Goal: Task Accomplishment & Management: Manage account settings

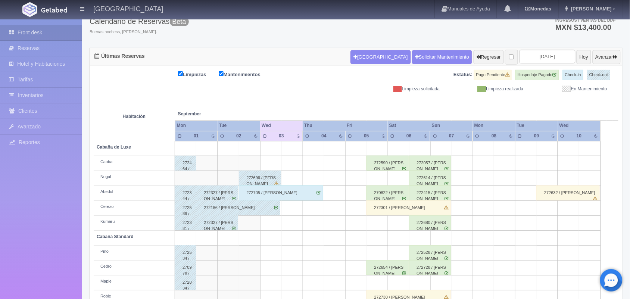
scroll to position [49, 0]
drag, startPoint x: 594, startPoint y: 60, endPoint x: 389, endPoint y: 224, distance: 262.1
click at [389, 224] on div "Últimas Reservas Nueva Reserva Solicitar Mantenimiento Regresar 2025-09-03 Hoy …" at bounding box center [356, 186] width 533 height 279
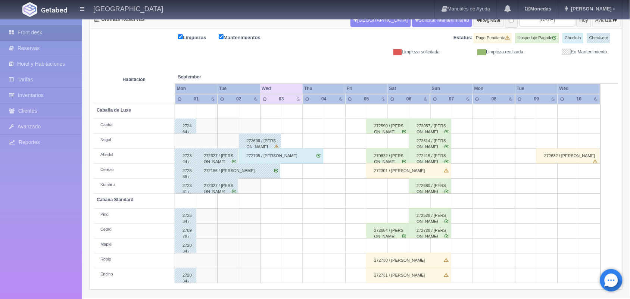
scroll to position [0, 0]
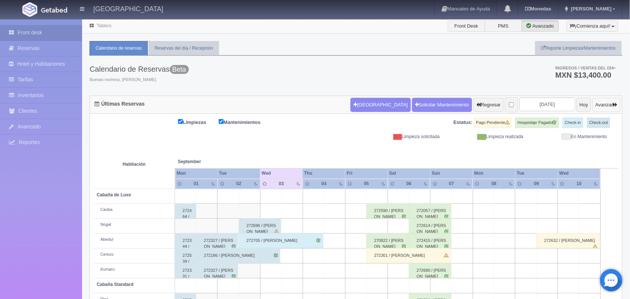
click at [598, 105] on button "Avanzar" at bounding box center [607, 105] width 28 height 14
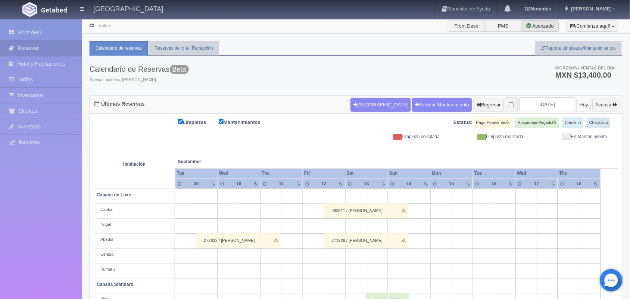
click at [577, 107] on button "Hoy" at bounding box center [584, 105] width 15 height 14
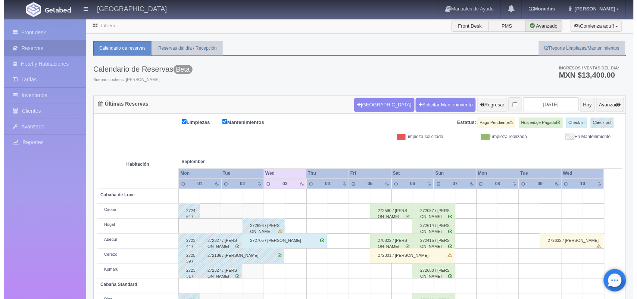
scroll to position [85, 0]
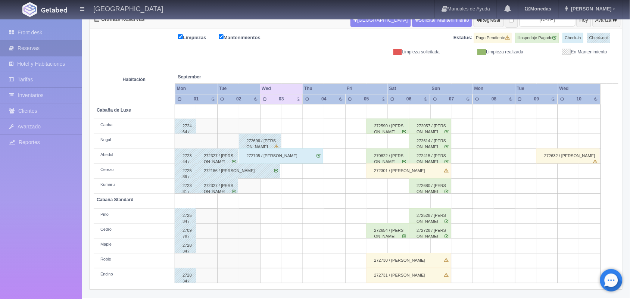
click at [384, 249] on td at bounding box center [377, 245] width 21 height 15
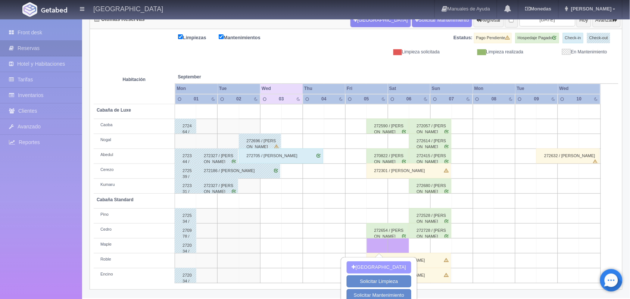
click at [389, 264] on button "[GEOGRAPHIC_DATA]" at bounding box center [379, 267] width 65 height 12
type input "05-09-2025"
type input "06-09-2025"
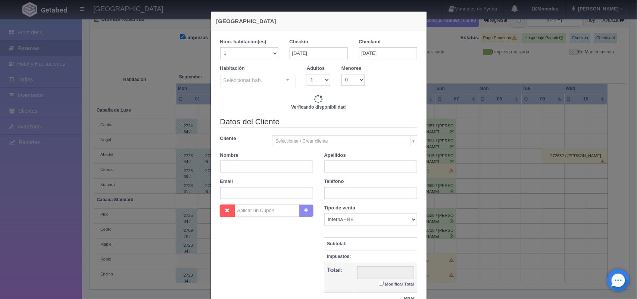
checkbox input "false"
type input "1600.00"
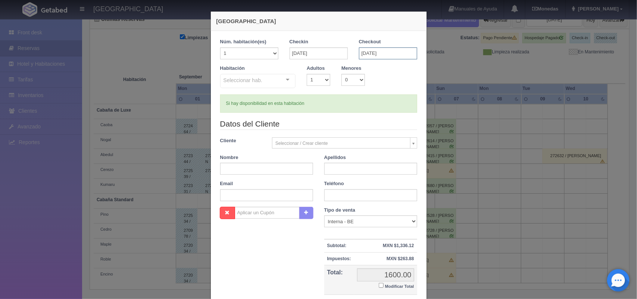
checkbox input "false"
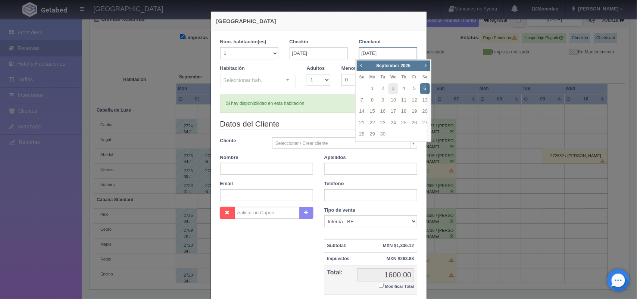
click at [369, 59] on body "Hotel Xacallan Manuales de Ayuda Actualizaciones recientes Monedas Tipo de camb…" at bounding box center [318, 127] width 637 height 386
click at [358, 100] on link "7" at bounding box center [362, 100] width 10 height 11
type input "07-09-2025"
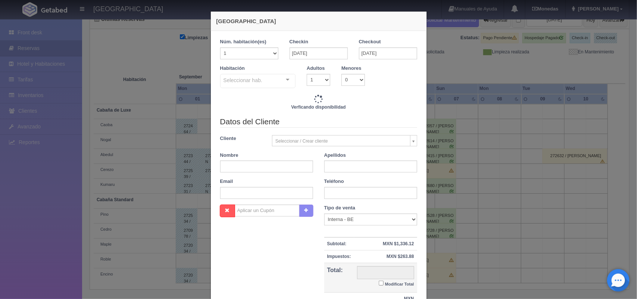
checkbox input "false"
type input "3600.00"
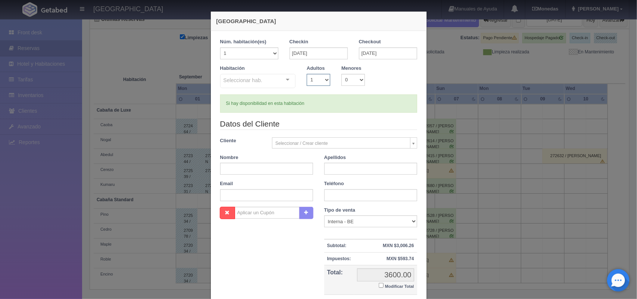
click at [326, 81] on select "1 2 3 4 5 6 7 8 9 10" at bounding box center [319, 80] width 24 height 12
checkbox input "false"
select select "2"
click at [307, 74] on select "1 2 3 4 5 6 7 8 9 10" at bounding box center [319, 80] width 24 height 12
checkbox input "false"
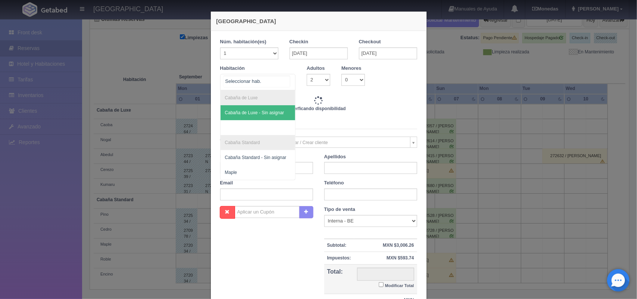
type input "3600.00"
checkbox input "false"
click at [283, 80] on div at bounding box center [287, 79] width 15 height 11
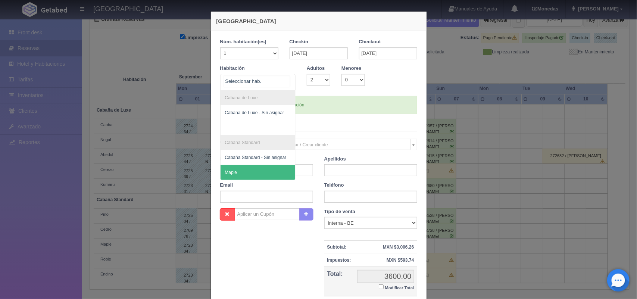
click at [260, 170] on span "Maple" at bounding box center [258, 172] width 75 height 15
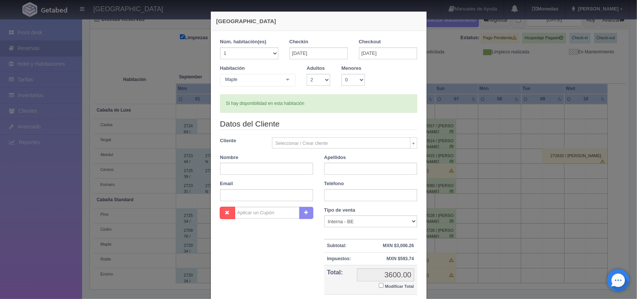
checkbox input "false"
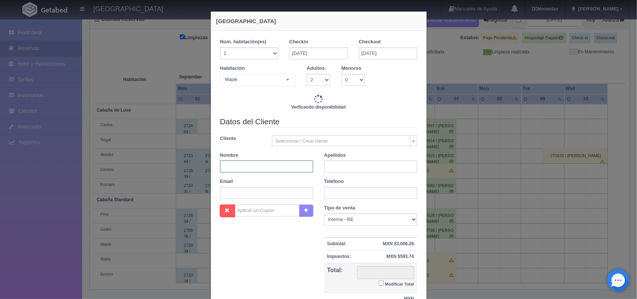
click at [275, 170] on input "text" at bounding box center [266, 166] width 93 height 12
type input "3600.00"
checkbox input "false"
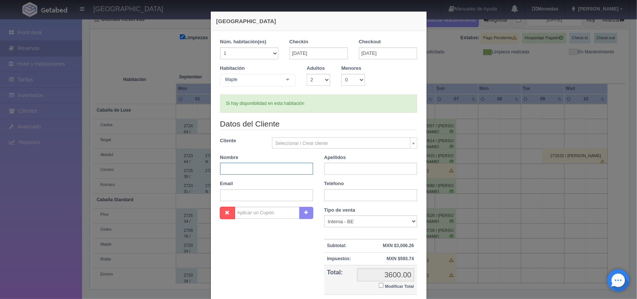
paste input "Lorena Judith"
type input "Lorena Judith"
click at [324, 166] on input "text" at bounding box center [370, 169] width 93 height 12
paste input "Arellanes Quiterio"
type input "Arellanes Quiterio"
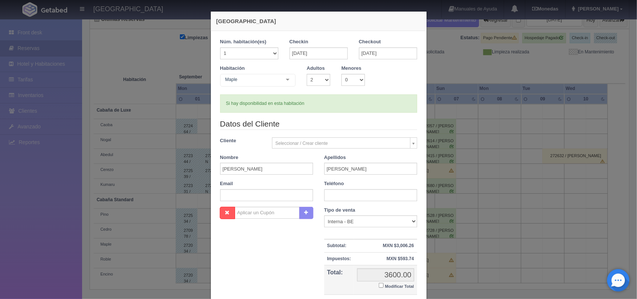
click at [339, 146] on body "Hotel Xacallan Manuales de Ayuda Actualizaciones recientes Monedas Tipo de camb…" at bounding box center [318, 127] width 637 height 386
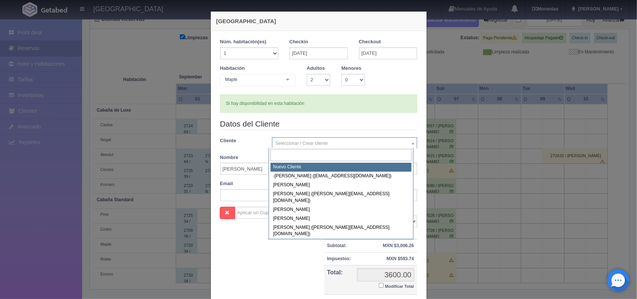
click at [397, 109] on body "Hotel Xacallan Manuales de Ayuda Actualizaciones recientes Monedas Tipo de camb…" at bounding box center [318, 127] width 637 height 386
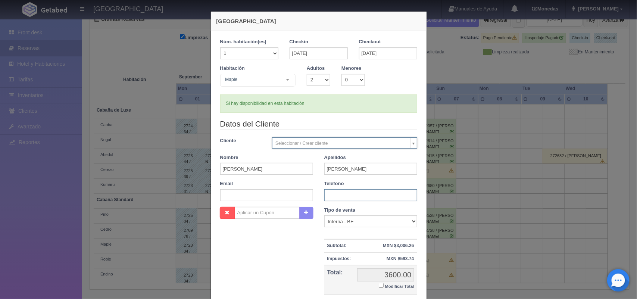
click at [340, 198] on input "text" at bounding box center [370, 195] width 93 height 12
paste input "55 4947 5698"
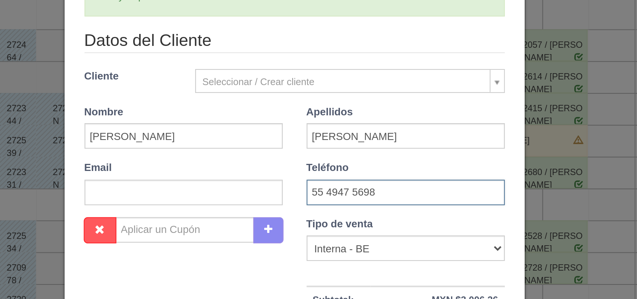
click at [331, 197] on input "55 4947 5698" at bounding box center [370, 195] width 93 height 12
type input "5549475698"
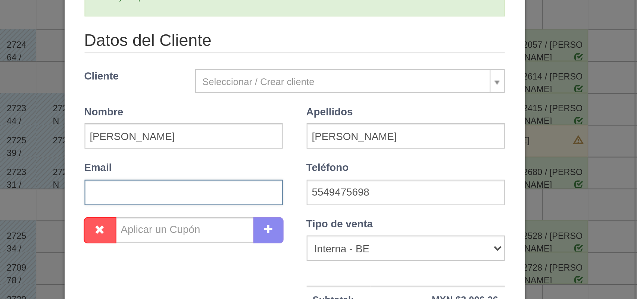
click at [271, 194] on input "text" at bounding box center [266, 195] width 93 height 12
paste input "lorenaarellanes10@gmail.com"
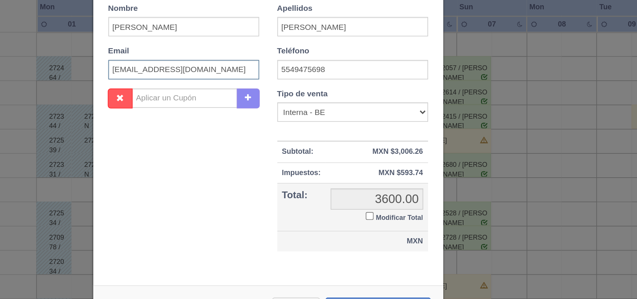
scroll to position [84, 0]
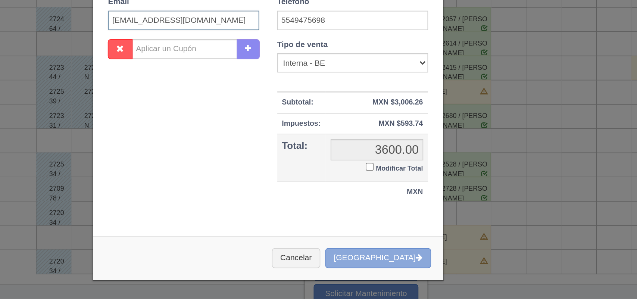
type input "lorenaarellanes10@gmail.com"
click at [400, 273] on button "Crear Reserva" at bounding box center [386, 274] width 65 height 12
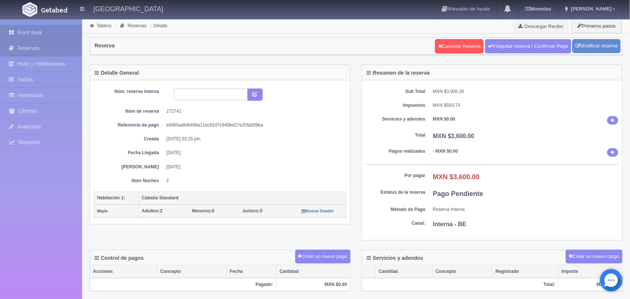
click at [34, 40] on link "Front desk" at bounding box center [41, 32] width 82 height 15
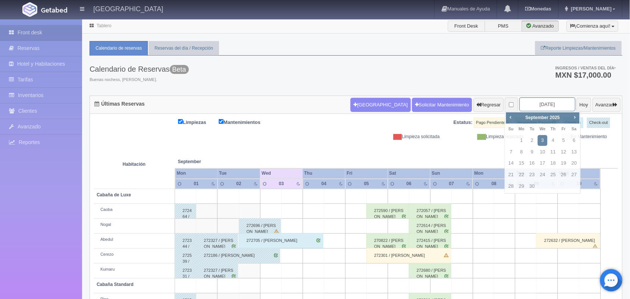
click at [546, 108] on input "[DATE]" at bounding box center [548, 104] width 56 height 14
click at [573, 119] on span "Next" at bounding box center [575, 117] width 6 height 6
click at [575, 119] on span "Next" at bounding box center [575, 117] width 6 height 6
click at [570, 142] on link "6" at bounding box center [575, 140] width 10 height 11
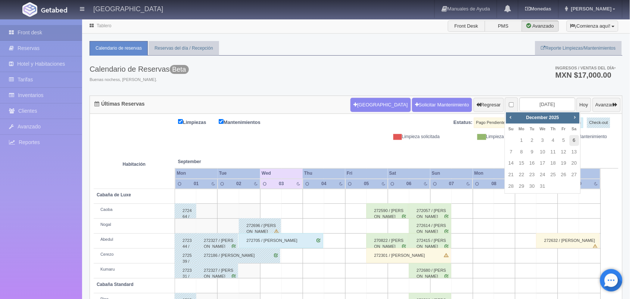
type input "[DATE]"
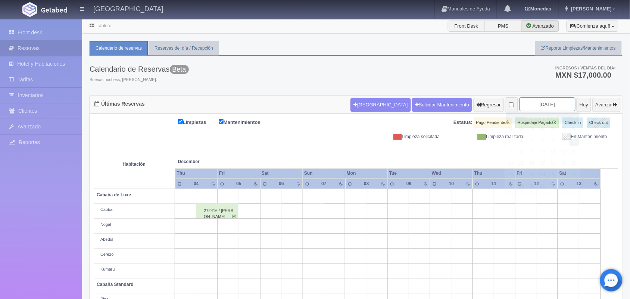
click at [527, 104] on input "[DATE]" at bounding box center [548, 104] width 56 height 14
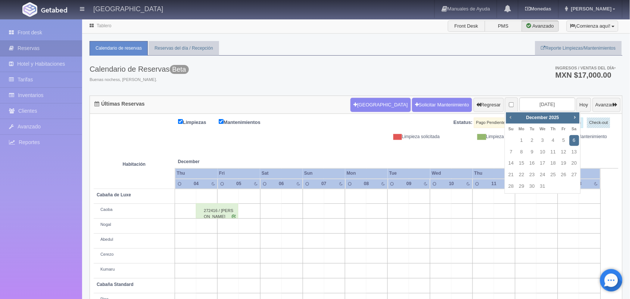
click at [509, 118] on span "Prev" at bounding box center [511, 117] width 6 height 6
click at [573, 119] on span "Next" at bounding box center [575, 117] width 6 height 6
click at [575, 142] on link "4" at bounding box center [575, 140] width 10 height 11
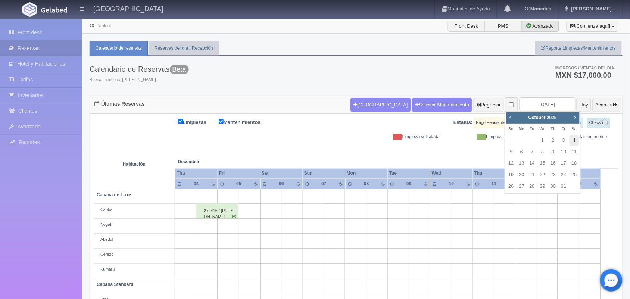
type input "2025-10-04"
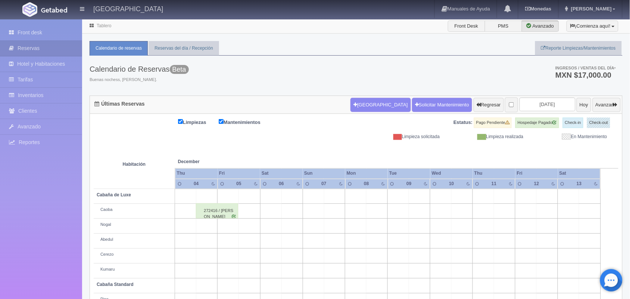
scroll to position [85, 0]
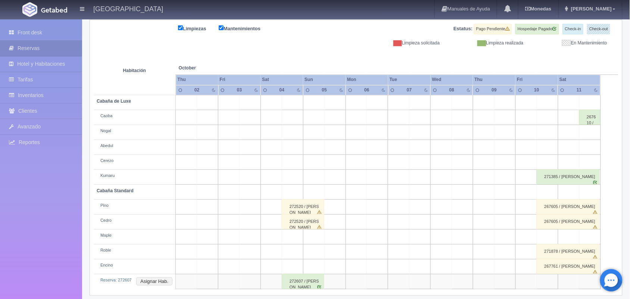
scroll to position [100, 0]
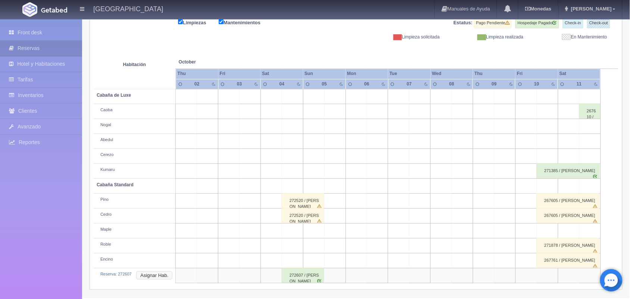
click at [159, 278] on button "Asignar Hab." at bounding box center [154, 275] width 36 height 8
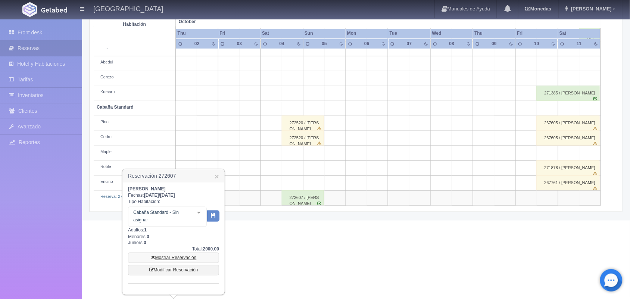
click at [174, 256] on link "Mostrar Reservación" at bounding box center [173, 258] width 91 height 10
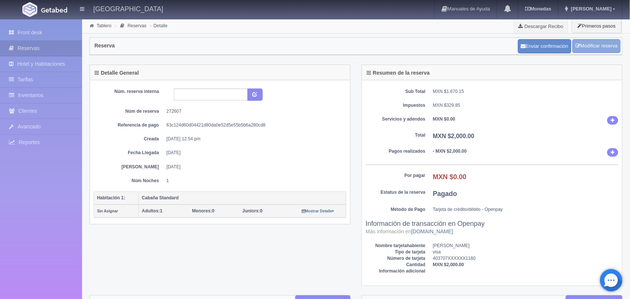
click at [599, 44] on link "Modificar reserva" at bounding box center [597, 46] width 48 height 14
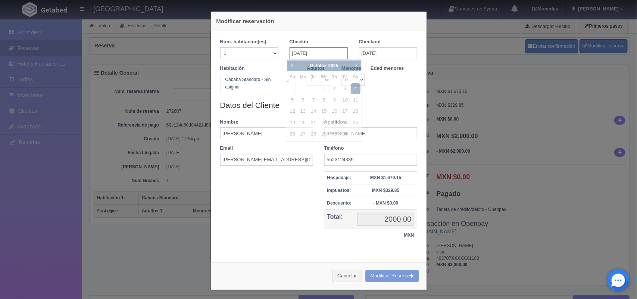
click at [328, 53] on input "[DATE]" at bounding box center [319, 53] width 58 height 12
click at [356, 66] on span "Next" at bounding box center [356, 65] width 6 height 6
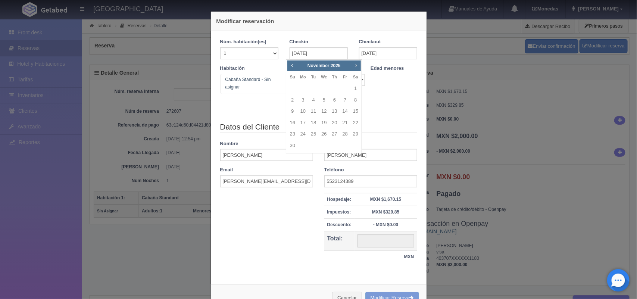
click at [356, 66] on span "Next" at bounding box center [356, 65] width 6 height 6
checkbox input "false"
type input "2000.00"
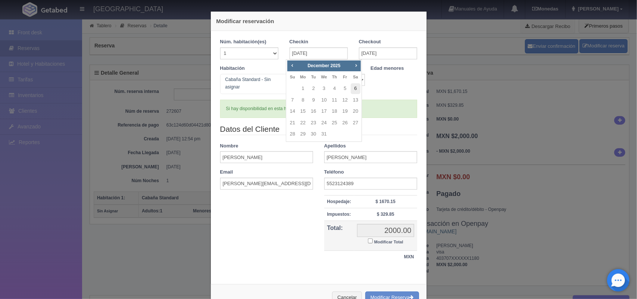
click at [356, 88] on link "6" at bounding box center [356, 88] width 10 height 11
type input "06-12-2025"
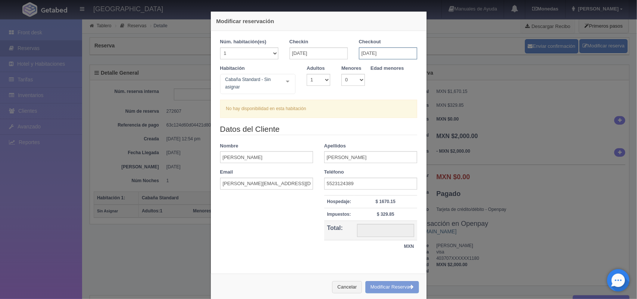
click at [384, 52] on input "06-12-2025" at bounding box center [388, 53] width 58 height 12
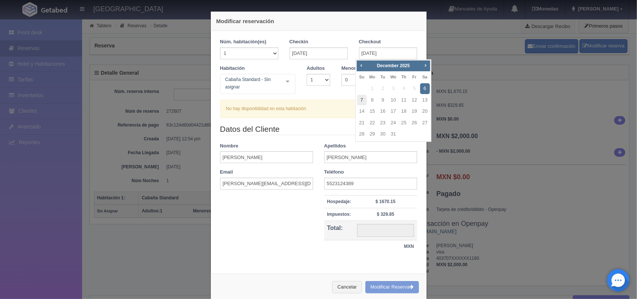
click at [363, 101] on link "7" at bounding box center [362, 100] width 10 height 11
type input "07-12-2025"
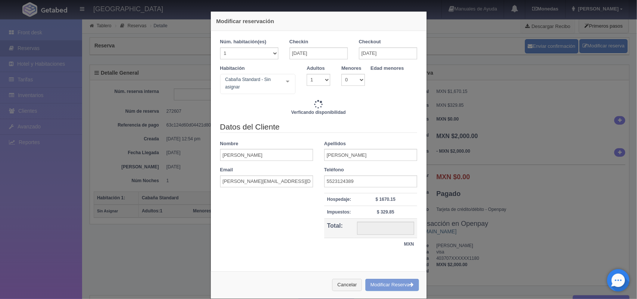
type input "2000.00"
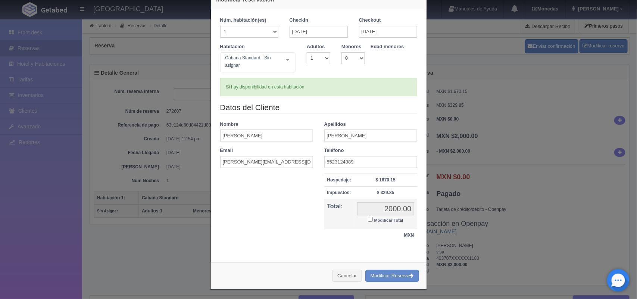
scroll to position [25, 0]
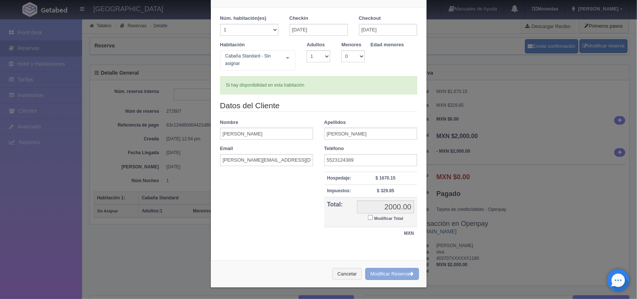
click at [381, 275] on button "Modificar Reserva" at bounding box center [392, 274] width 54 height 12
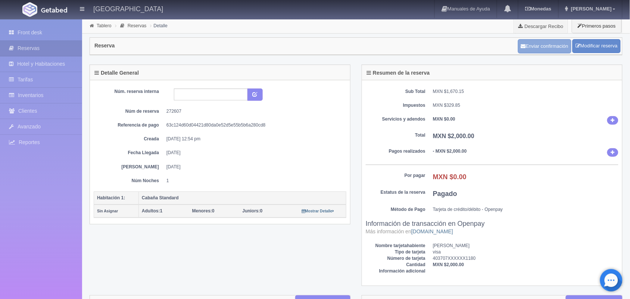
click at [532, 46] on button "Enviar confirmación" at bounding box center [544, 46] width 53 height 14
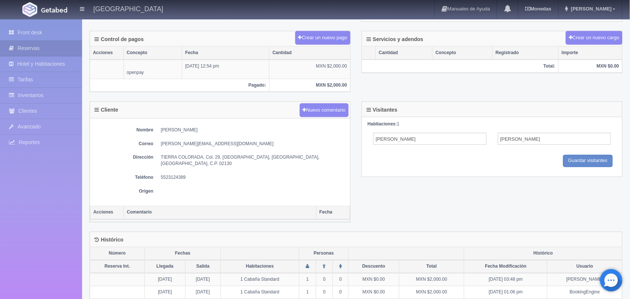
scroll to position [308, 0]
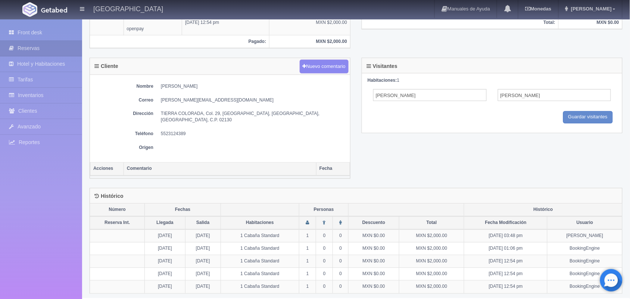
click at [119, 180] on div "Cliente Nuevo comentario Nombre [PERSON_NAME] Correo [PERSON_NAME][EMAIL_ADDRES…" at bounding box center [220, 123] width 272 height 130
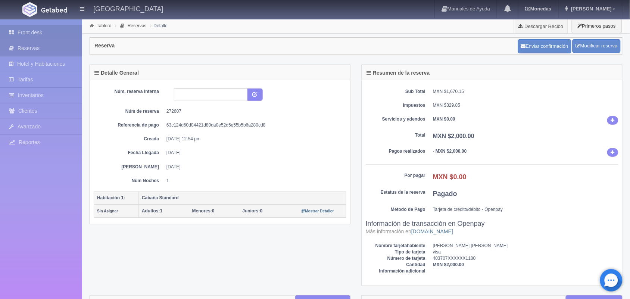
click at [49, 31] on link "Front desk" at bounding box center [41, 32] width 82 height 15
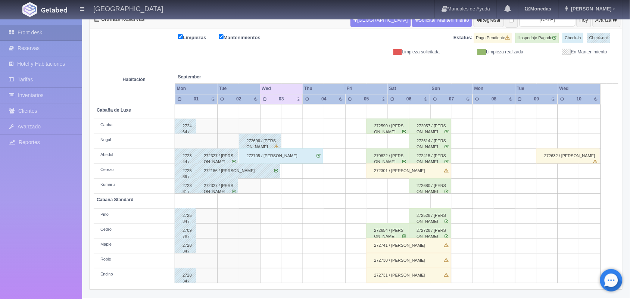
scroll to position [66, 0]
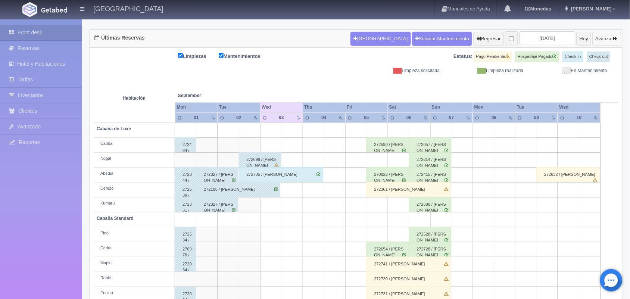
click at [610, 40] on button "Avanzar" at bounding box center [607, 39] width 28 height 14
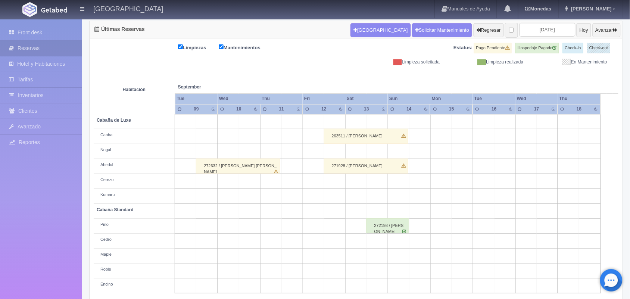
scroll to position [85, 0]
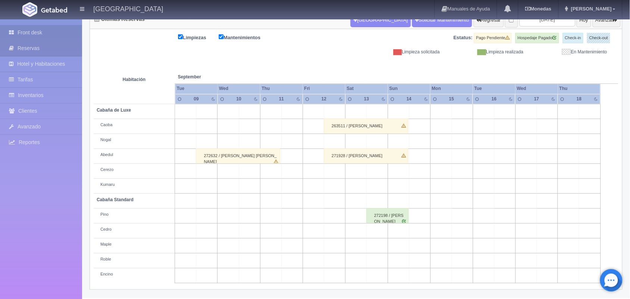
click at [51, 26] on link "Front desk" at bounding box center [41, 32] width 82 height 15
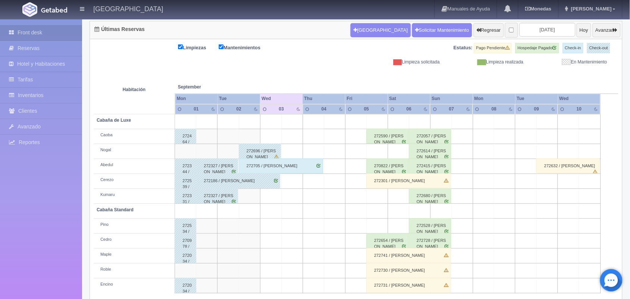
scroll to position [85, 0]
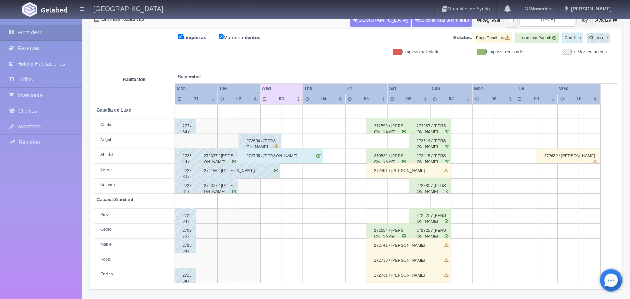
click at [397, 234] on div "272654 / Luis Pineda" at bounding box center [388, 230] width 42 height 15
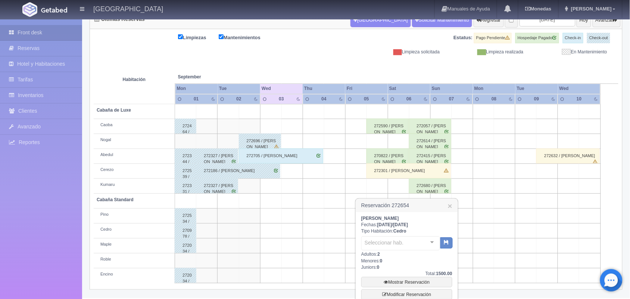
click at [397, 234] on div "Seleccionar hab. No elements found. Consider changing the search query. List is…" at bounding box center [406, 242] width 91 height 17
click at [454, 294] on div "Luis Pineda Fechas: 2025-09-05 / 2025-09-06 Tipo Habitación: Cedro Cedro Cabaña…" at bounding box center [407, 278] width 102 height 133
click at [424, 286] on link "Mostrar Reservación" at bounding box center [406, 282] width 91 height 10
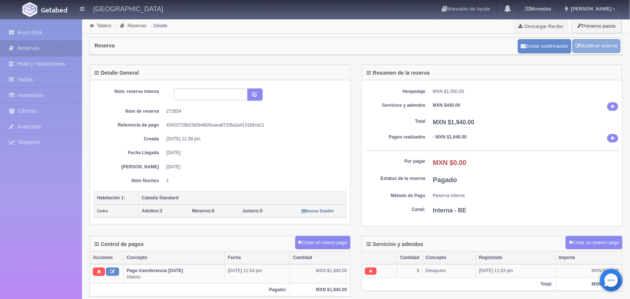
click at [586, 47] on link "Modificar reserva" at bounding box center [597, 46] width 48 height 14
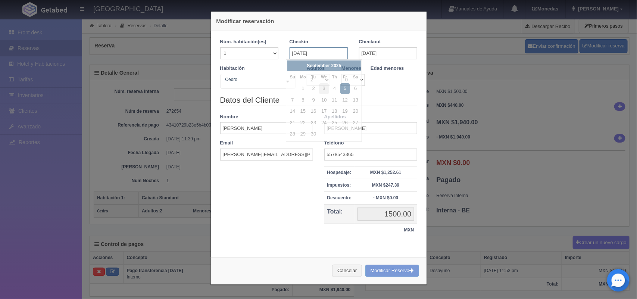
click at [319, 53] on input "[DATE]" at bounding box center [319, 53] width 58 height 12
click at [346, 99] on link "12" at bounding box center [345, 100] width 10 height 11
type input "12-09-2025"
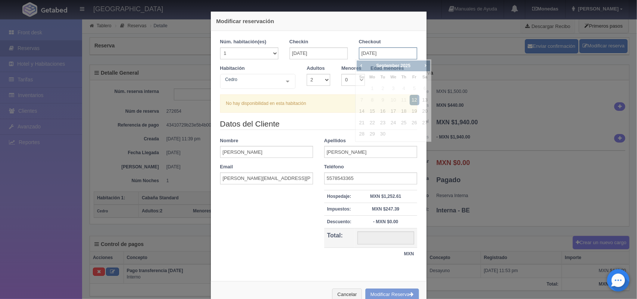
click at [406, 53] on input "12-09-2025" at bounding box center [388, 53] width 58 height 12
click at [426, 96] on link "13" at bounding box center [425, 100] width 10 height 11
type input "13-09-2025"
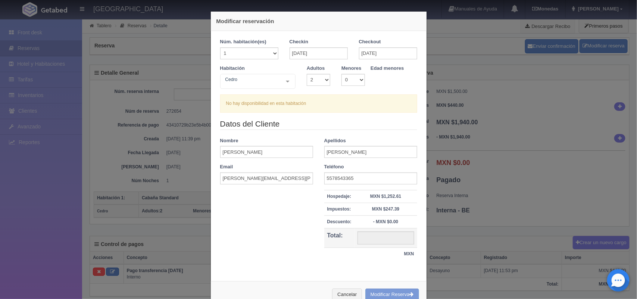
checkbox input "false"
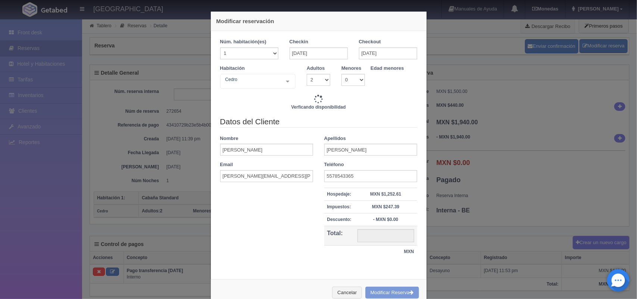
type input "1600.00"
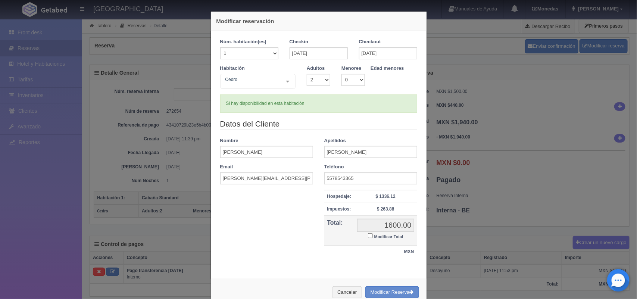
click at [386, 237] on small "Modificar Total" at bounding box center [388, 236] width 29 height 4
click at [373, 237] on input "Modificar Total" at bounding box center [370, 235] width 5 height 5
checkbox input "true"
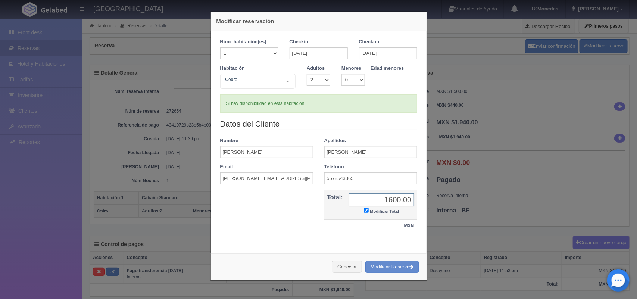
click at [406, 200] on input "1600.00" at bounding box center [381, 199] width 65 height 13
type input "1"
type input "1500.00"
click at [390, 268] on button "Modificar Reserva" at bounding box center [392, 267] width 54 height 12
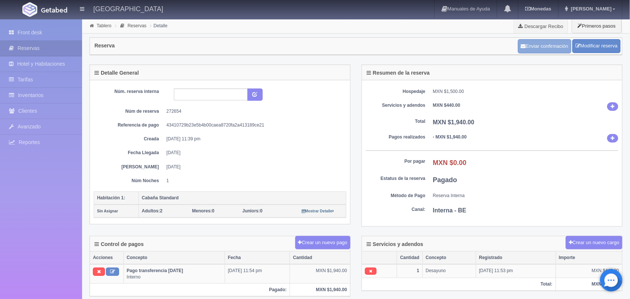
click at [548, 47] on button "Enviar confirmación" at bounding box center [544, 46] width 53 height 14
click at [47, 26] on link "Front desk" at bounding box center [41, 32] width 82 height 15
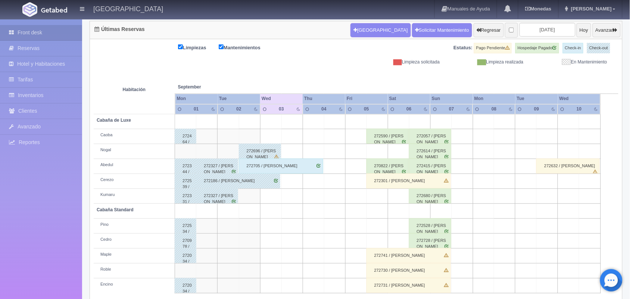
scroll to position [85, 0]
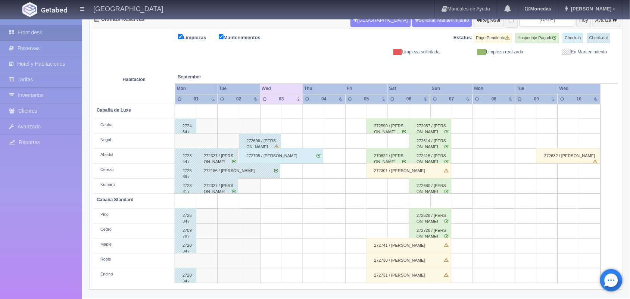
click at [408, 245] on div "272741 / Lorena Judith Arellanes Quiterio" at bounding box center [409, 245] width 84 height 15
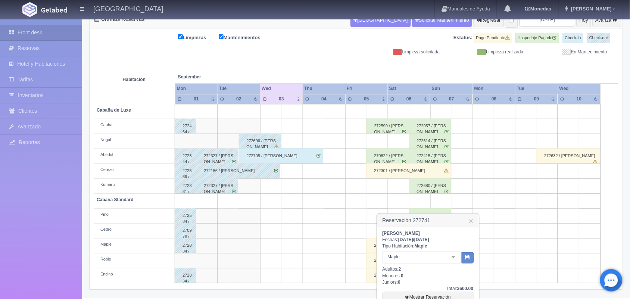
click at [476, 296] on div "Lorena Judith Arellanes Quiterio Fechas: 2025-09-05 / 2025-09-07 Tipo Habitació…" at bounding box center [428, 293] width 102 height 133
click at [452, 294] on link "Mostrar Reservación" at bounding box center [428, 297] width 91 height 10
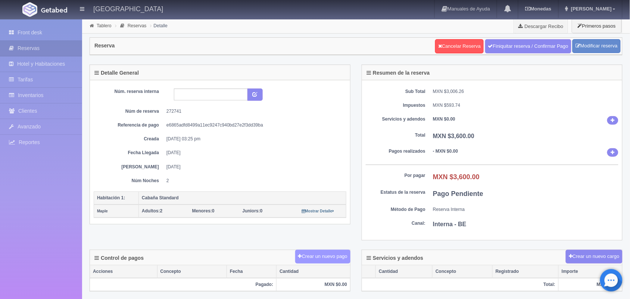
click at [320, 256] on button "Crear un nuevo pago" at bounding box center [322, 257] width 55 height 14
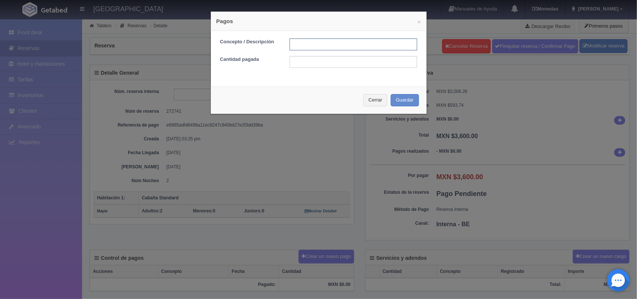
click at [292, 43] on input "text" at bounding box center [354, 44] width 128 height 12
type input "Pago transferencia"
click at [308, 62] on input "text" at bounding box center [354, 62] width 128 height 12
type input "1800.00"
click at [400, 100] on button "Guardar" at bounding box center [405, 100] width 28 height 12
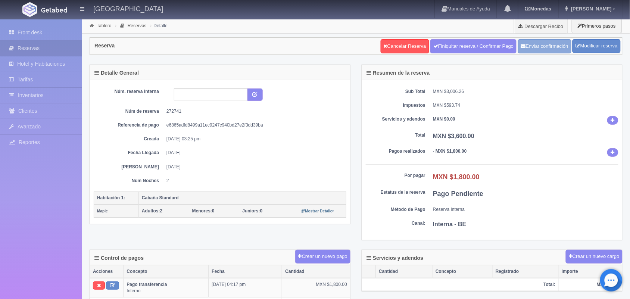
click at [537, 45] on button "Enviar confirmación" at bounding box center [544, 46] width 53 height 14
click at [24, 30] on link "Front desk" at bounding box center [41, 32] width 82 height 15
